Goal: Transaction & Acquisition: Purchase product/service

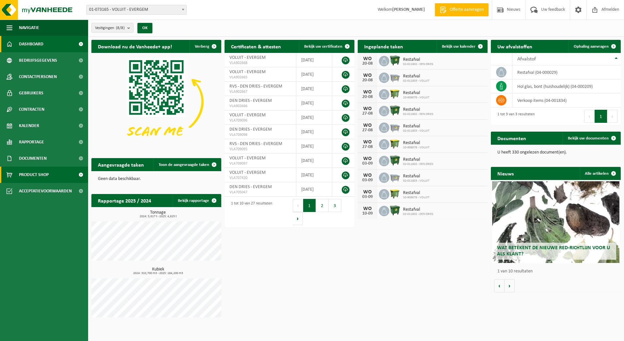
click at [33, 174] on span "Product Shop" at bounding box center [34, 174] width 30 height 16
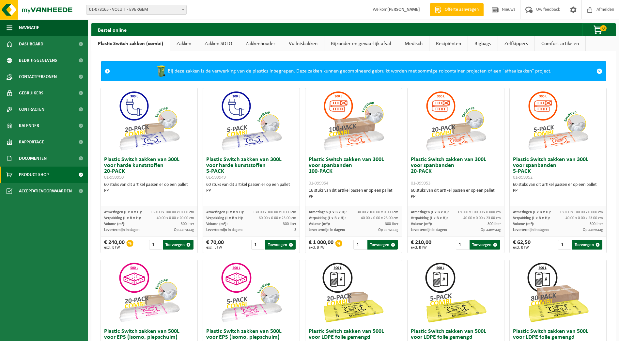
click at [411, 44] on link "Medisch" at bounding box center [413, 43] width 31 height 15
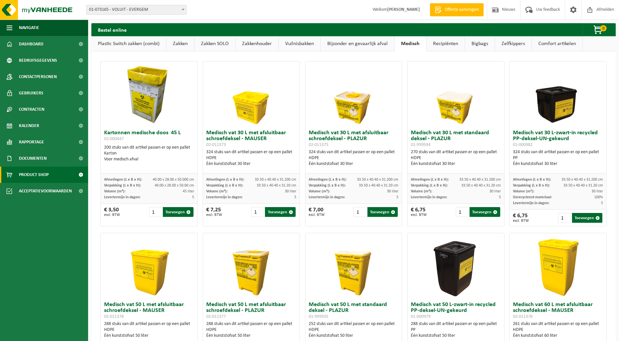
click at [554, 42] on link "Comfort artikelen" at bounding box center [557, 43] width 51 height 15
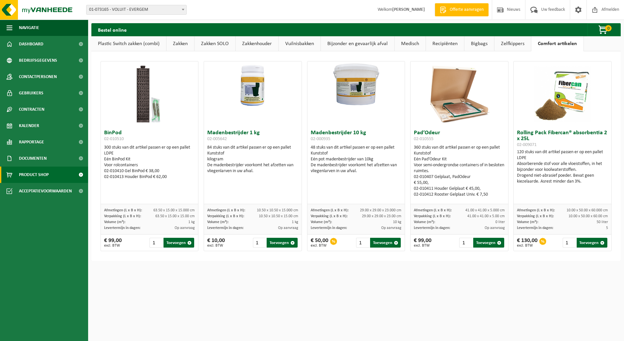
click at [237, 133] on h3 "Madenbestrijder 1 kg 02-005642" at bounding box center [252, 136] width 91 height 13
click at [250, 88] on img at bounding box center [253, 85] width 98 height 49
click at [230, 143] on h3 "Madenbestrijder 1 kg 02-005642" at bounding box center [252, 136] width 91 height 13
click at [230, 150] on div "Kunststof" at bounding box center [252, 153] width 91 height 6
click at [249, 91] on img at bounding box center [253, 85] width 98 height 49
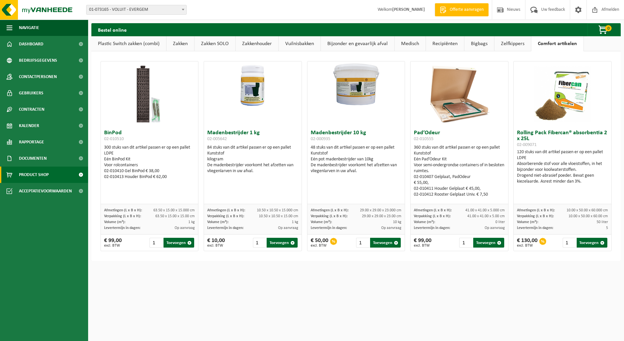
click at [249, 91] on img at bounding box center [253, 85] width 98 height 49
click at [215, 138] on span "02-005642" at bounding box center [217, 138] width 20 height 5
drag, startPoint x: 212, startPoint y: 133, endPoint x: 220, endPoint y: 121, distance: 14.8
click at [220, 121] on div "Madenbestrijder 1 kg 02-005642 84 stuks van dit artikel passen er op een pallet…" at bounding box center [253, 156] width 98 height 190
drag, startPoint x: 220, startPoint y: 121, endPoint x: 253, endPoint y: 154, distance: 46.4
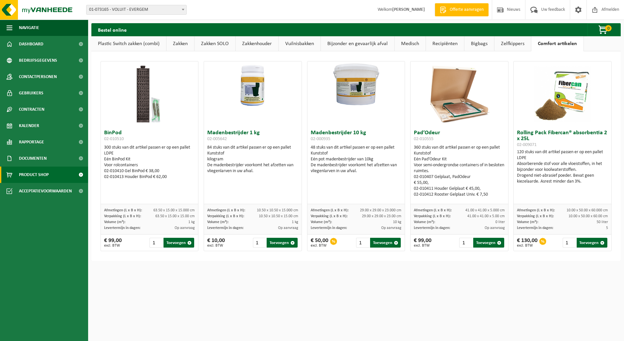
click at [253, 155] on div "Kunststof" at bounding box center [252, 153] width 91 height 6
click at [138, 114] on img at bounding box center [149, 93] width 65 height 65
click at [108, 128] on div "BinPod 02-010510 300 stuks van dit artikel passen er op een pallet LDPE Eén Bin…" at bounding box center [150, 165] width 98 height 77
click at [226, 138] on span "02-005642" at bounding box center [217, 138] width 20 height 5
click at [246, 103] on img at bounding box center [253, 85] width 98 height 49
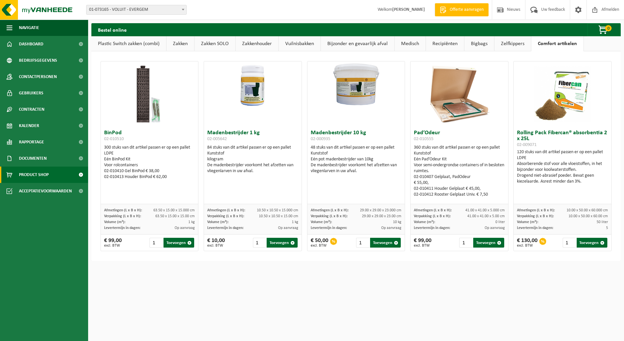
click at [356, 88] on img at bounding box center [356, 85] width 98 height 49
click at [355, 96] on img at bounding box center [356, 85] width 98 height 49
click at [355, 93] on img at bounding box center [356, 85] width 98 height 49
click at [383, 241] on button "Toevoegen" at bounding box center [385, 243] width 31 height 10
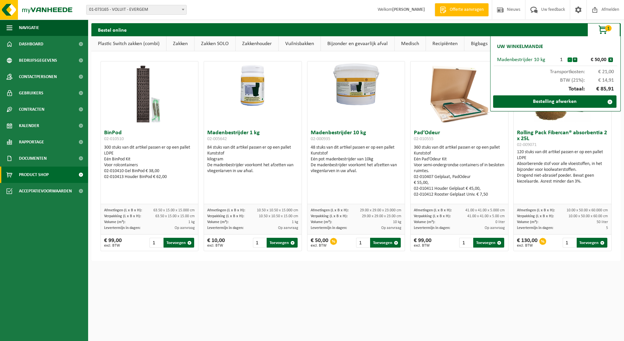
click at [569, 59] on button "-" at bounding box center [569, 59] width 5 height 5
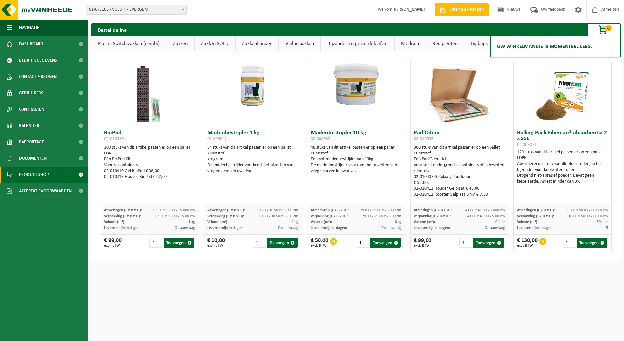
drag, startPoint x: 375, startPoint y: 126, endPoint x: 360, endPoint y: 111, distance: 21.5
click at [374, 123] on div at bounding box center [356, 93] width 98 height 65
click at [353, 81] on img at bounding box center [356, 85] width 98 height 49
click at [349, 132] on h3 "Madenbestrijder 10 kg 02-000935" at bounding box center [356, 136] width 91 height 13
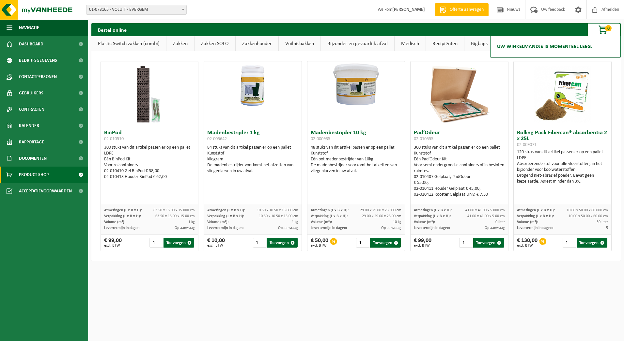
click at [338, 135] on h3 "Madenbestrijder 10 kg 02-000935" at bounding box center [356, 136] width 91 height 13
drag, startPoint x: 338, startPoint y: 135, endPoint x: 329, endPoint y: 140, distance: 10.4
click at [329, 140] on h3 "Madenbestrijder 10 kg 02-000935" at bounding box center [356, 136] width 91 height 13
drag, startPoint x: 329, startPoint y: 139, endPoint x: 306, endPoint y: 137, distance: 23.2
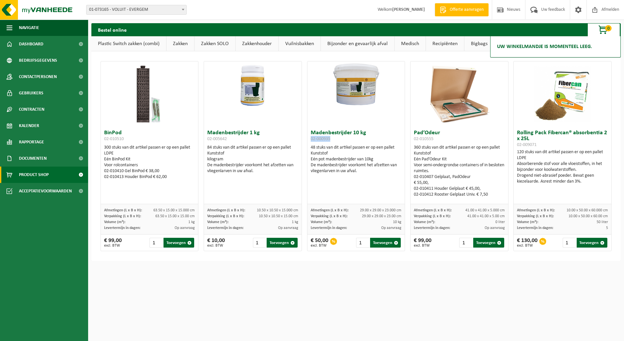
click at [307, 137] on div "Madenbestrijder 10 kg 02-000935 48 stuks van dit artikel passen er op een palle…" at bounding box center [356, 165] width 98 height 77
copy span "02-000935"
click at [27, 44] on span "Dashboard" at bounding box center [31, 44] width 24 height 16
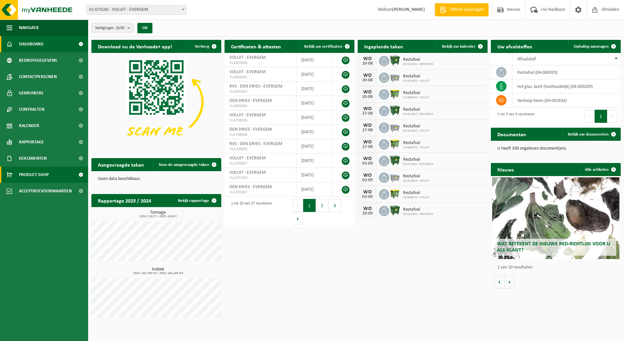
click at [34, 174] on span "Product Shop" at bounding box center [34, 174] width 30 height 16
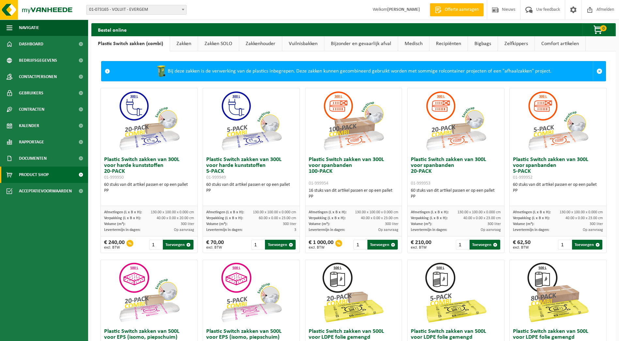
click at [553, 47] on link "Comfort artikelen" at bounding box center [560, 43] width 51 height 15
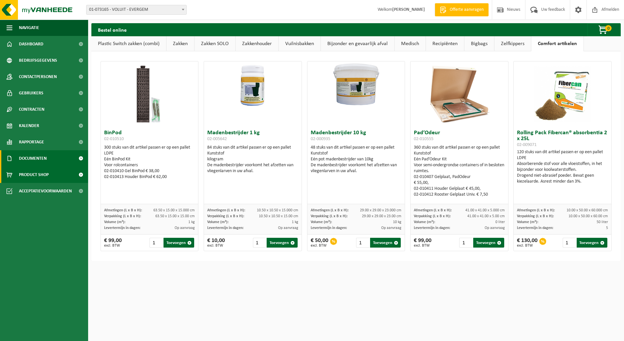
click at [38, 157] on span "Documenten" at bounding box center [33, 158] width 28 height 16
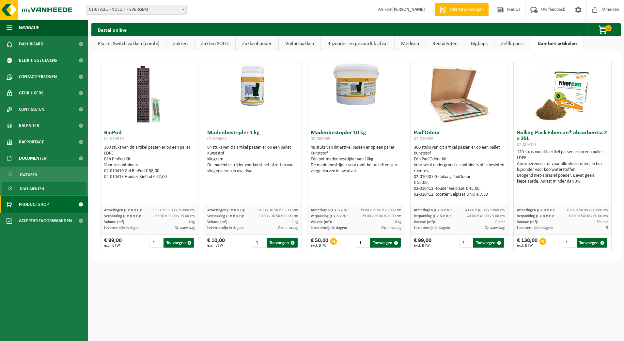
click at [34, 189] on span "Documenten" at bounding box center [32, 188] width 24 height 12
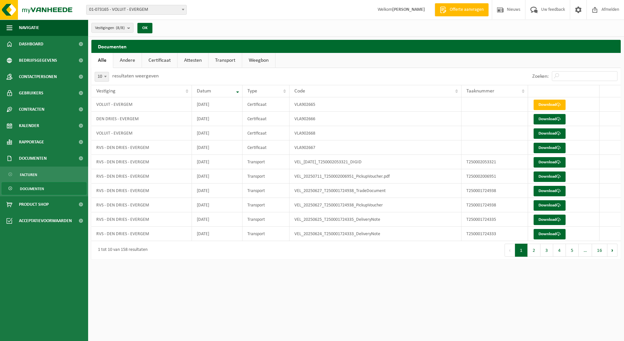
click at [194, 59] on link "Attesten" at bounding box center [193, 60] width 31 height 15
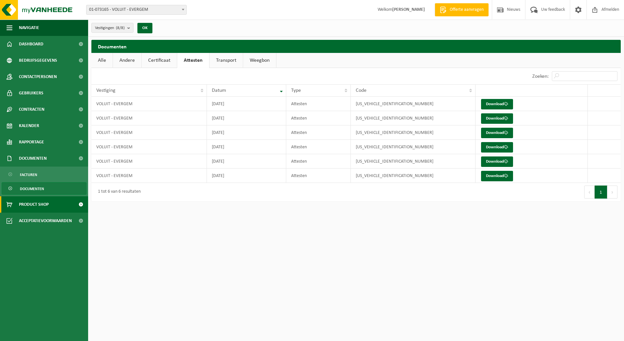
click at [37, 203] on span "Product Shop" at bounding box center [34, 204] width 30 height 16
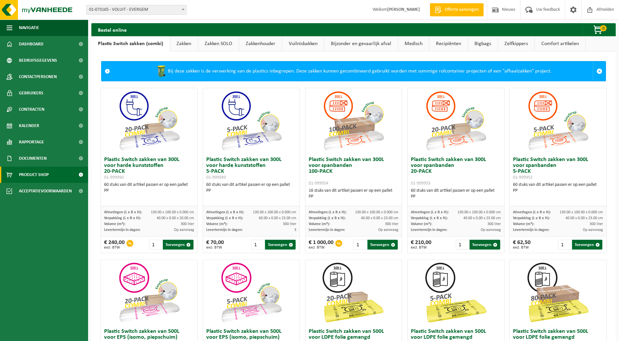
click at [555, 44] on link "Comfort artikelen" at bounding box center [560, 43] width 51 height 15
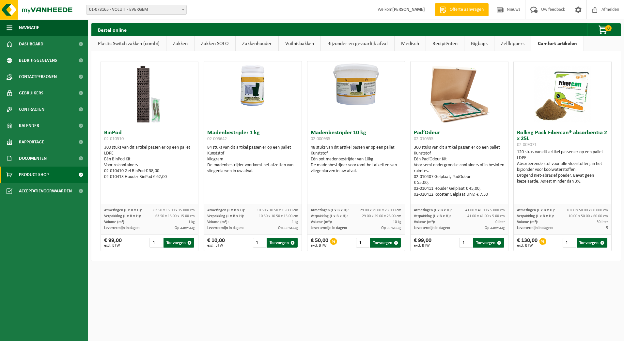
click at [353, 89] on img at bounding box center [356, 85] width 98 height 49
click at [342, 134] on h3 "Madenbestrijder 10 kg 02-000935" at bounding box center [356, 136] width 91 height 13
drag, startPoint x: 331, startPoint y: 153, endPoint x: 322, endPoint y: 172, distance: 20.3
click at [322, 172] on div "De madenbestrijder voorkomt het afzetten van vliegenlarven in uw afval." at bounding box center [356, 168] width 91 height 12
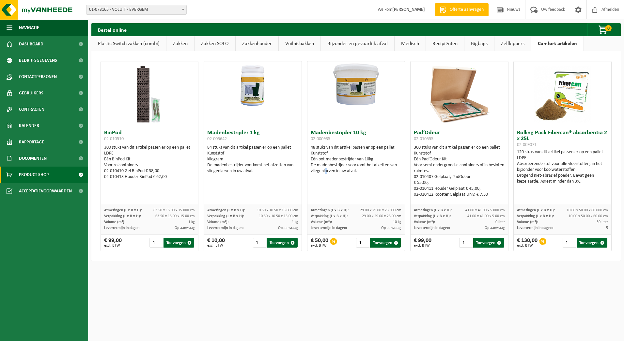
click at [409, 42] on link "Medisch" at bounding box center [410, 43] width 31 height 15
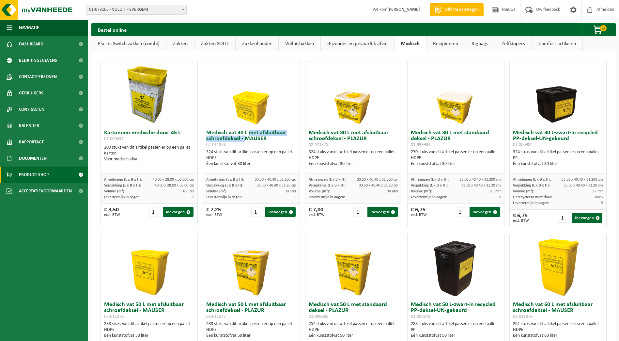
drag, startPoint x: 248, startPoint y: 132, endPoint x: 245, endPoint y: 142, distance: 10.0
click at [245, 142] on h3 "Medisch vat 30 L met afsluitbaar schroefdeksel - MAUSER 02-011373" at bounding box center [251, 139] width 90 height 18
drag, startPoint x: 245, startPoint y: 142, endPoint x: 241, endPoint y: 146, distance: 5.4
click at [241, 146] on h3 "Medisch vat 30 L met afsluitbaar schroefdeksel - MAUSER 02-011373" at bounding box center [251, 139] width 90 height 18
click at [253, 109] on img at bounding box center [251, 93] width 65 height 65
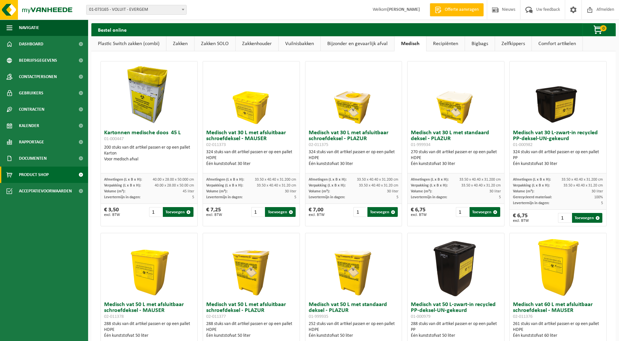
click at [253, 161] on div "Één kunststofvat 30 liter" at bounding box center [251, 164] width 90 height 6
click at [556, 43] on link "Comfort artikelen" at bounding box center [557, 43] width 51 height 15
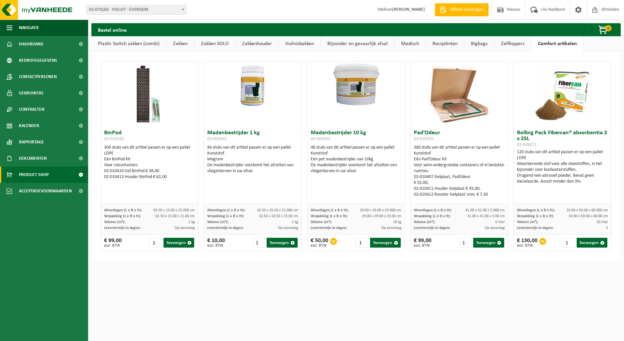
click at [513, 41] on link "Zelfkippers" at bounding box center [512, 43] width 37 height 15
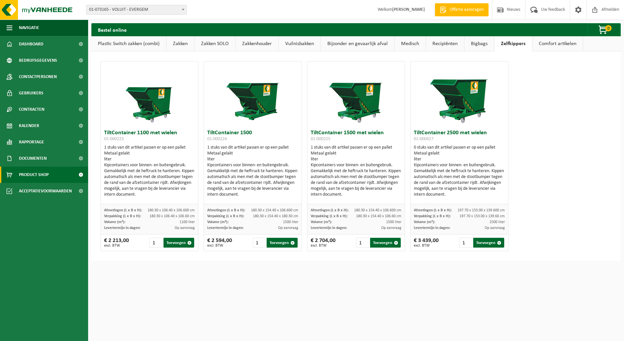
click at [559, 42] on link "Comfort artikelen" at bounding box center [557, 43] width 51 height 15
